Goal: Check status: Check status

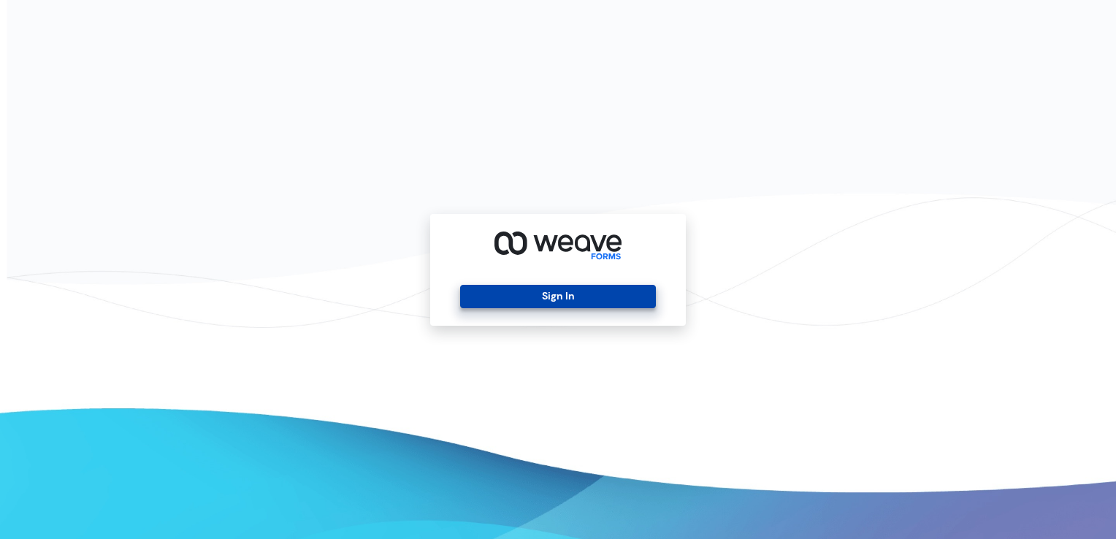
click at [524, 300] on button "Sign In" at bounding box center [557, 296] width 195 height 23
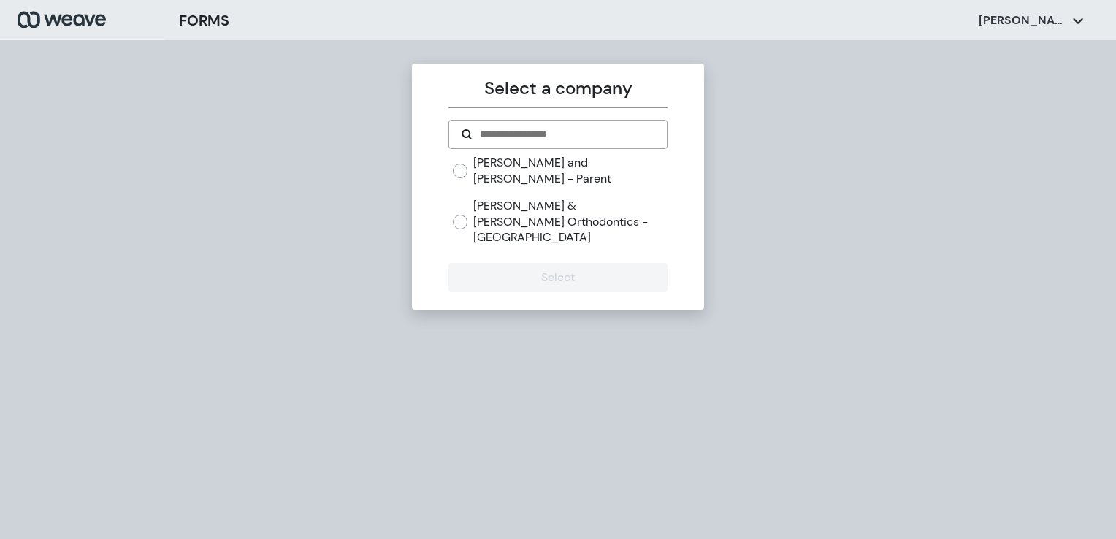
click at [511, 200] on label "Williams & Hamman Orthodontics - Getwell" at bounding box center [570, 221] width 194 height 47
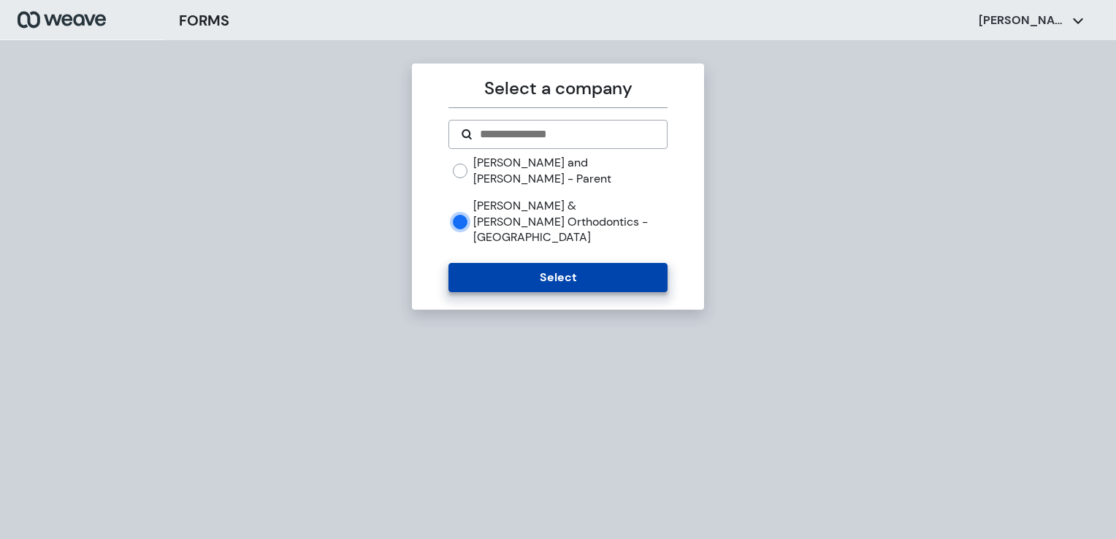
click at [518, 263] on button "Select" at bounding box center [558, 277] width 218 height 29
